Goal: Task Accomplishment & Management: Manage account settings

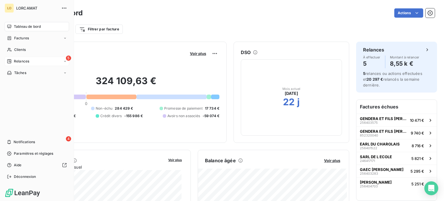
click at [26, 62] on span "Relances" at bounding box center [21, 61] width 15 height 5
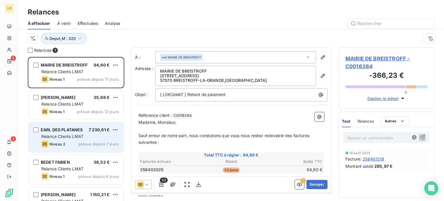
scroll to position [18, 0]
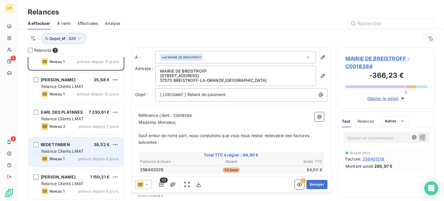
click at [84, 147] on div "BEDET FABIEN 38,52 € Relance Clients LMAT Niveau 1 prévue depuis 6 jours" at bounding box center [76, 151] width 95 height 29
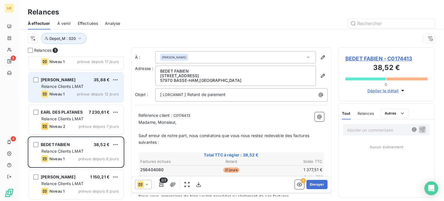
click at [94, 89] on div "[PERSON_NAME] 35,88 € Relance Clients LMAT Niveau 1 prévue depuis 12 jours" at bounding box center [76, 87] width 95 height 29
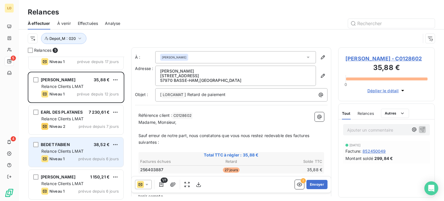
click at [106, 155] on div "Niveau 1 prévue depuis 6 jours" at bounding box center [79, 158] width 77 height 7
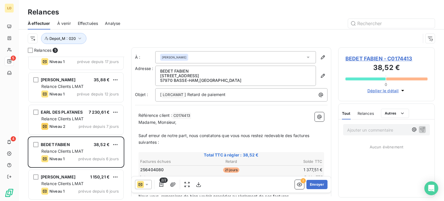
scroll to position [58, 0]
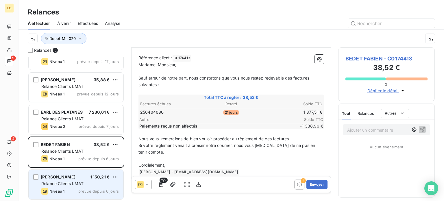
click at [98, 179] on span "1 150,21 €" at bounding box center [100, 176] width 20 height 5
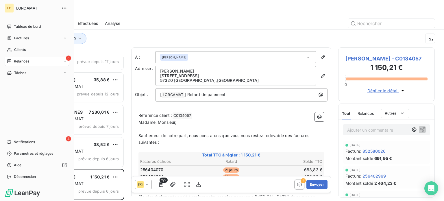
click at [18, 60] on span "Relances" at bounding box center [21, 61] width 15 height 5
click at [18, 82] on span "À venir" at bounding box center [20, 84] width 12 height 5
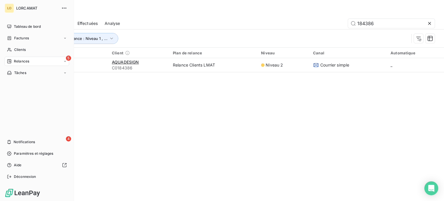
click at [18, 59] on span "Relances" at bounding box center [21, 61] width 15 height 5
click at [19, 73] on span "À effectuer" at bounding box center [23, 72] width 19 height 5
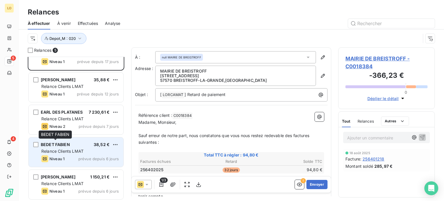
click at [47, 145] on span "BEDET FABIEN" at bounding box center [55, 144] width 29 height 5
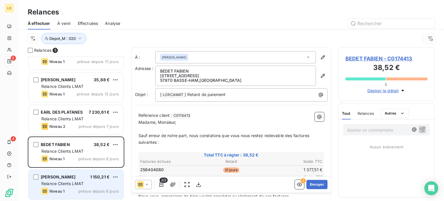
click at [71, 188] on div "Niveau 1 prévue depuis 6 jours" at bounding box center [79, 191] width 77 height 7
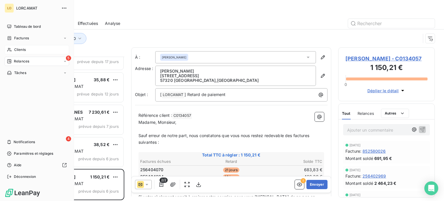
click at [18, 49] on span "Clients" at bounding box center [20, 49] width 12 height 5
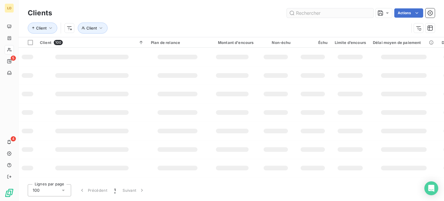
click at [343, 12] on input "text" at bounding box center [330, 12] width 87 height 9
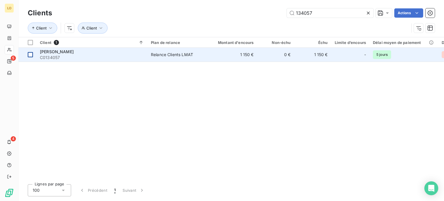
type input "134057"
click at [31, 53] on div at bounding box center [30, 54] width 5 height 5
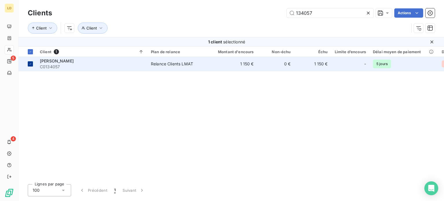
click at [31, 53] on icon at bounding box center [30, 51] width 3 height 3
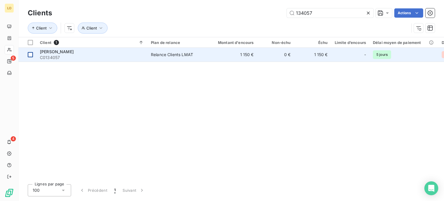
click at [33, 55] on td at bounding box center [27, 55] width 18 height 14
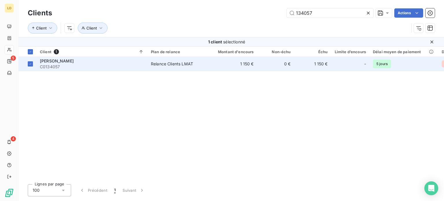
click at [49, 61] on span "[PERSON_NAME]" at bounding box center [57, 60] width 34 height 5
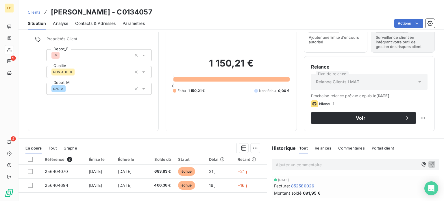
scroll to position [58, 0]
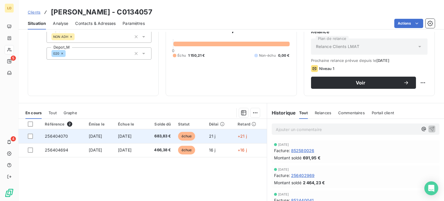
drag, startPoint x: 31, startPoint y: 137, endPoint x: 29, endPoint y: 140, distance: 4.0
click at [31, 137] on div at bounding box center [30, 135] width 5 height 5
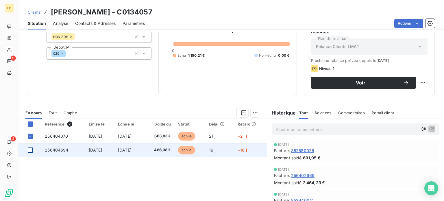
click at [30, 150] on div at bounding box center [30, 149] width 5 height 5
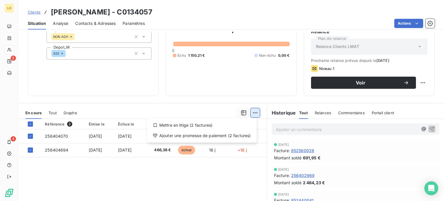
click at [250, 112] on html "LO 5 4 Clients [PERSON_NAME] - C0134057 Situation Analyse Contacts & Adresses P…" at bounding box center [222, 100] width 444 height 201
click at [179, 136] on div "Ajouter une promesse de paiement (2 factures)" at bounding box center [201, 135] width 105 height 9
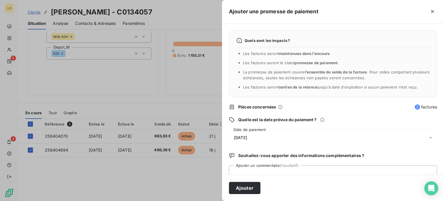
click at [259, 136] on div "[DATE]" at bounding box center [333, 137] width 208 height 16
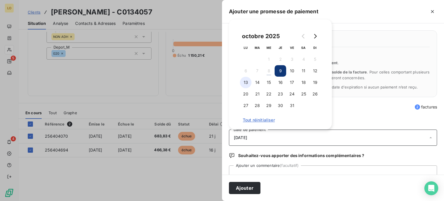
click at [245, 83] on button "13" at bounding box center [246, 83] width 12 height 12
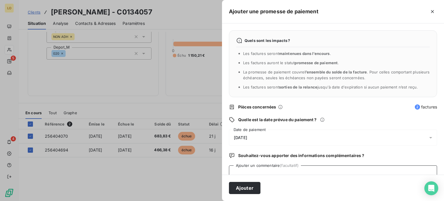
click at [244, 170] on textarea "Ajouter un commentaire (facultatif)" at bounding box center [333, 176] width 208 height 22
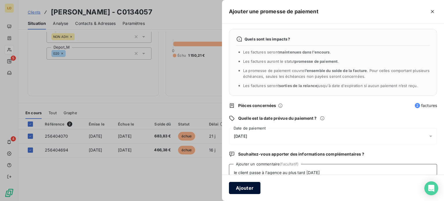
type textarea "le client passe à l'agence au plus tard [DATE]"
click at [245, 185] on button "Ajouter" at bounding box center [244, 188] width 31 height 12
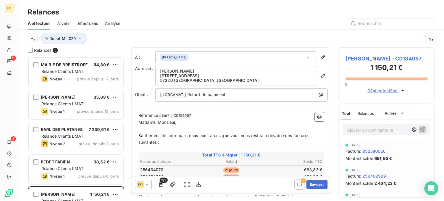
scroll to position [140, 92]
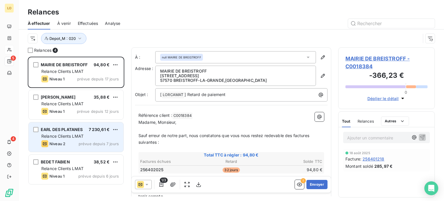
click at [65, 138] on span "Relance Clients LMAT" at bounding box center [62, 135] width 42 height 5
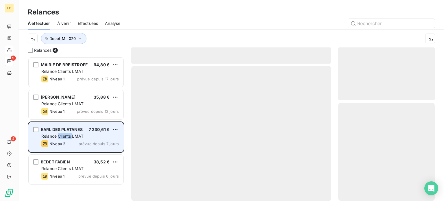
click at [65, 138] on span "Relance Clients LMAT" at bounding box center [62, 135] width 42 height 5
